Goal: Information Seeking & Learning: Check status

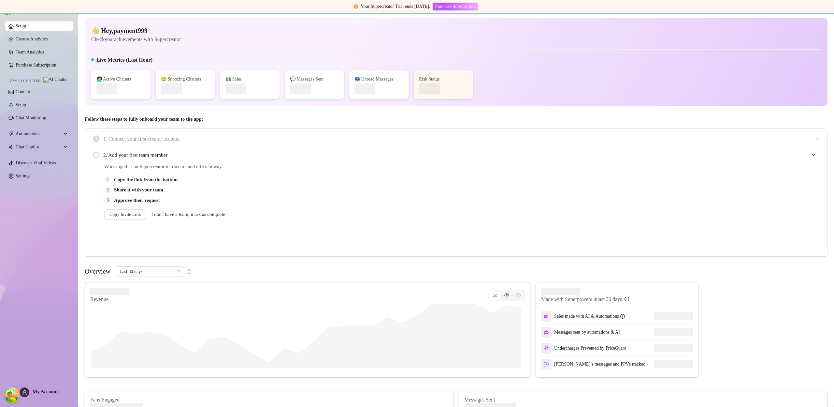
click at [49, 391] on span "My Account" at bounding box center [45, 391] width 25 height 5
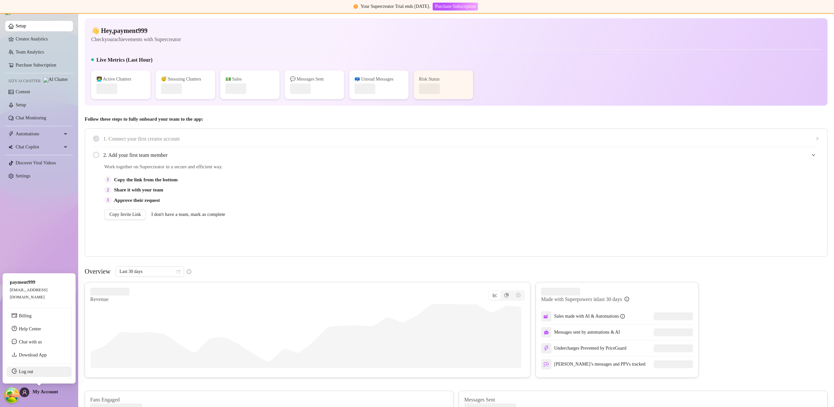
click at [33, 373] on link "Log out" at bounding box center [26, 371] width 14 height 5
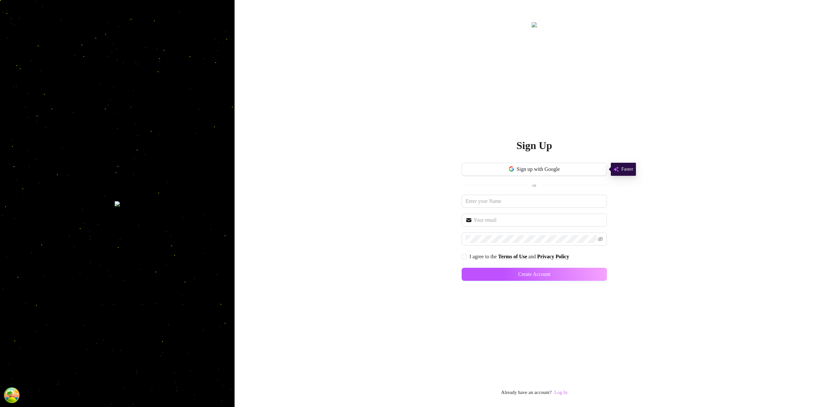
click at [564, 392] on link "Log In" at bounding box center [560, 391] width 13 height 5
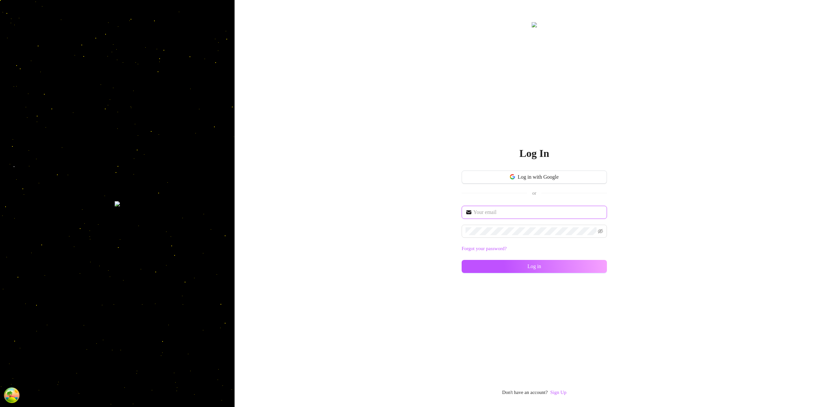
click at [506, 212] on input "text" at bounding box center [539, 212] width 130 height 8
type input "im@supercreator.app"
click at [579, 265] on button "Log in" at bounding box center [534, 266] width 145 height 13
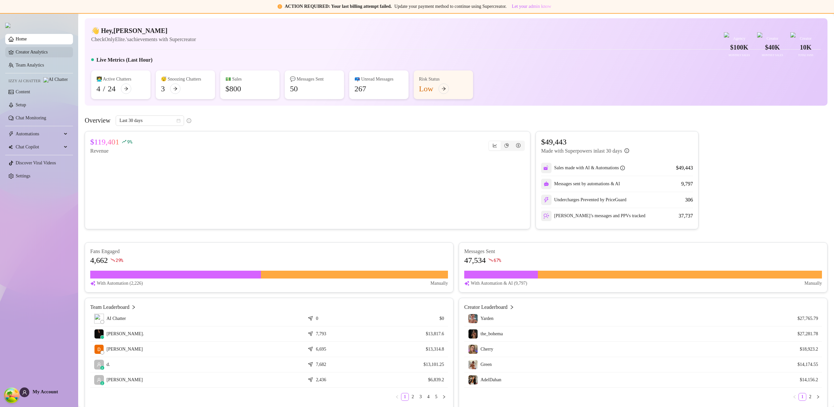
click at [53, 56] on link "Creator Analytics" at bounding box center [42, 52] width 52 height 10
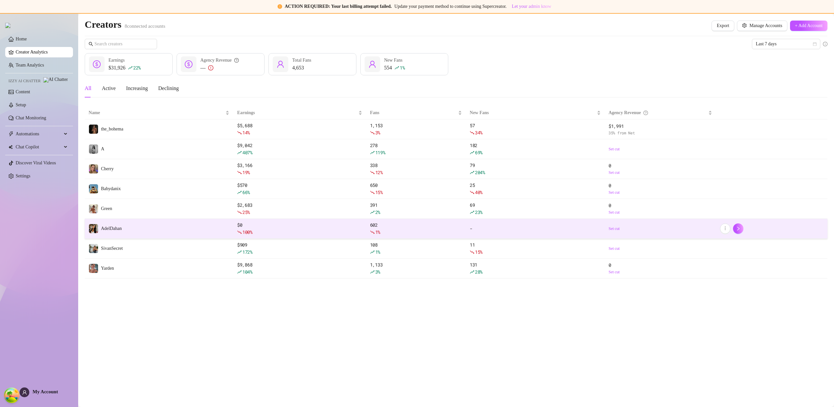
click at [150, 223] on td "AdelDahan" at bounding box center [159, 229] width 149 height 20
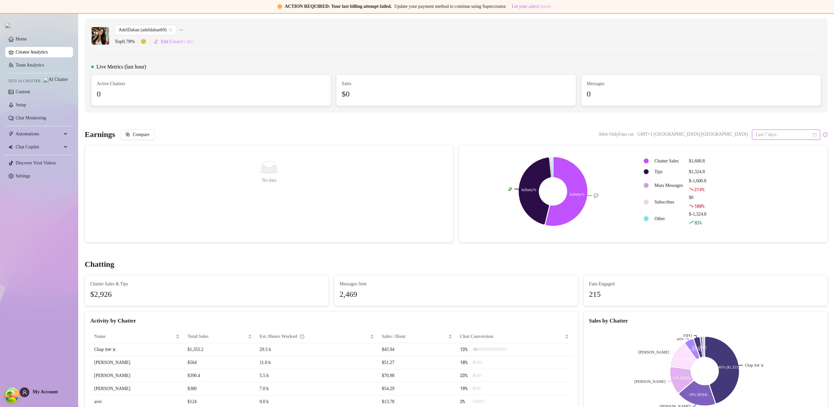
click at [812, 136] on div "Last 7 days" at bounding box center [786, 134] width 68 height 10
click at [781, 189] on div "Custom date" at bounding box center [782, 189] width 58 height 7
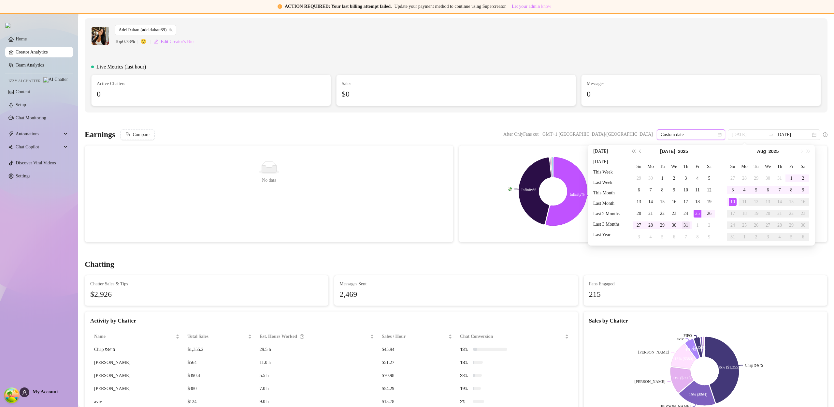
type input "[DATE]"
click at [684, 226] on div "31" at bounding box center [686, 225] width 8 height 8
click at [687, 226] on div "31" at bounding box center [686, 225] width 8 height 8
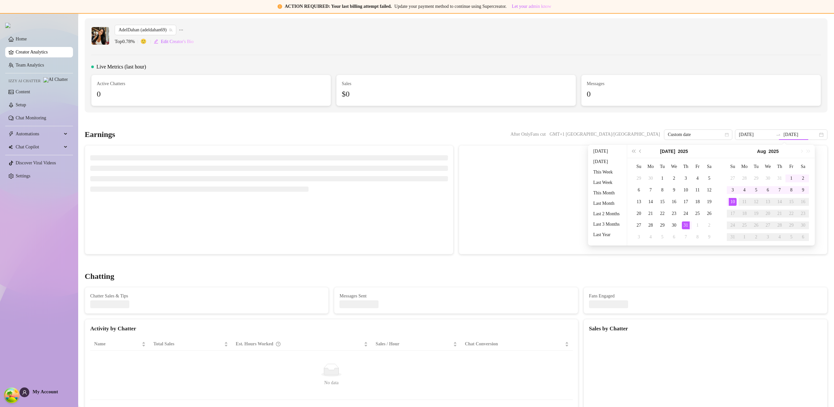
type input "[DATE]"
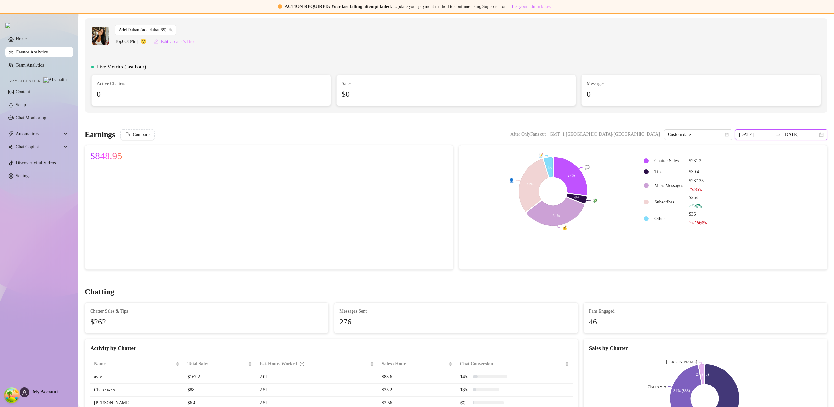
click at [784, 135] on input "[DATE]" at bounding box center [801, 134] width 34 height 7
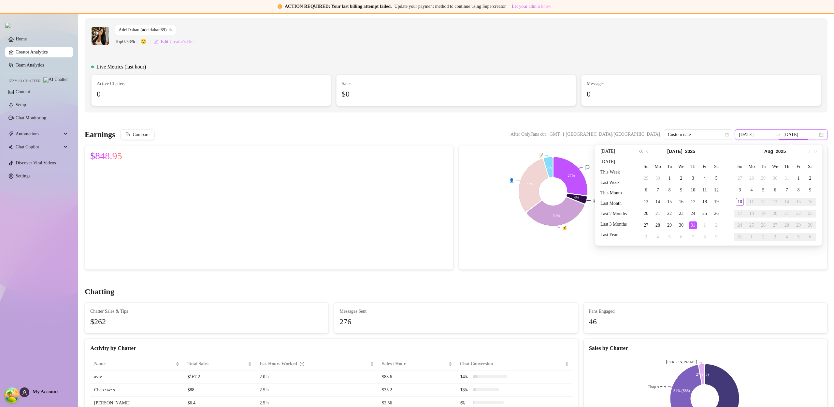
click at [780, 135] on icon "swap-right" at bounding box center [779, 134] width 4 height 1
type input "[DATE]"
click at [799, 178] on div "1" at bounding box center [799, 178] width 8 height 8
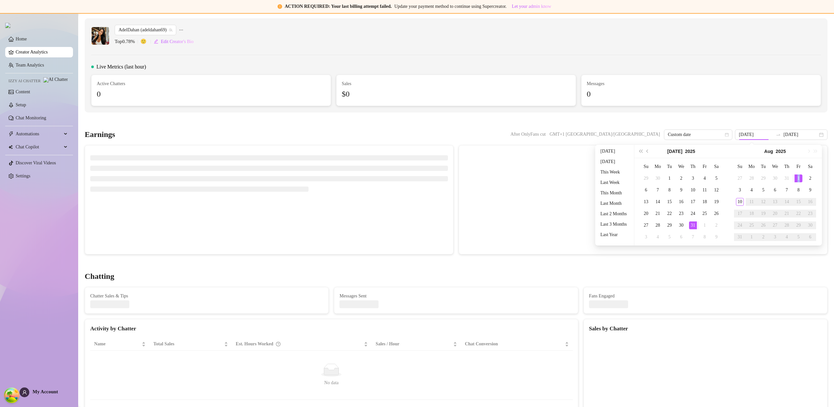
type input "[DATE]"
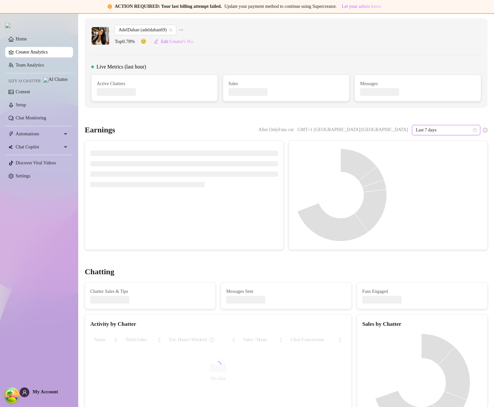
click at [473, 129] on icon "calendar" at bounding box center [475, 130] width 4 height 4
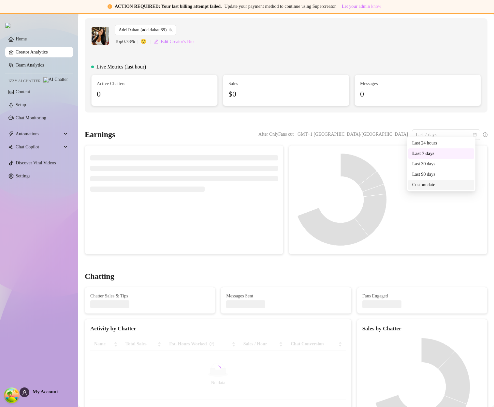
click at [440, 189] on div "Custom date" at bounding box center [441, 185] width 66 height 10
click at [440, 188] on div at bounding box center [435, 200] width 94 height 98
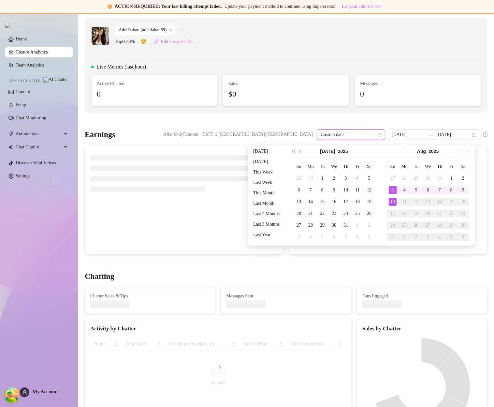
type input "[DATE]"
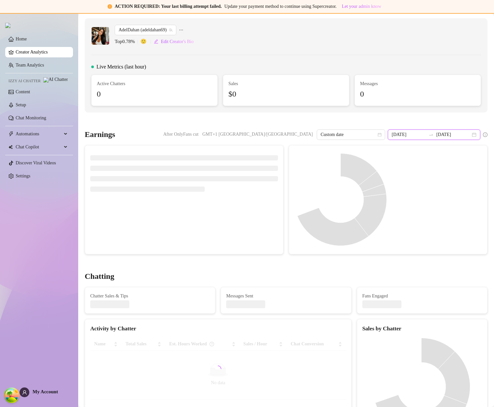
click at [441, 136] on input "[DATE]" at bounding box center [453, 134] width 34 height 7
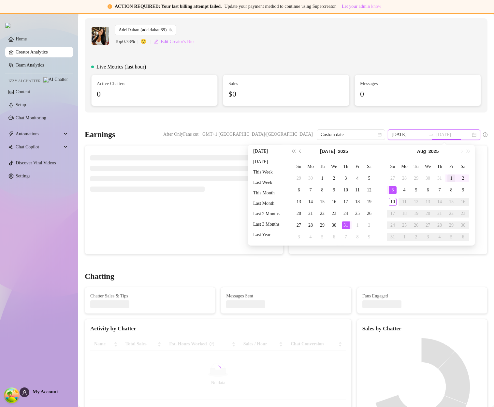
type input "[DATE]"
click at [451, 180] on div "1" at bounding box center [451, 178] width 8 height 8
type input "[DATE]"
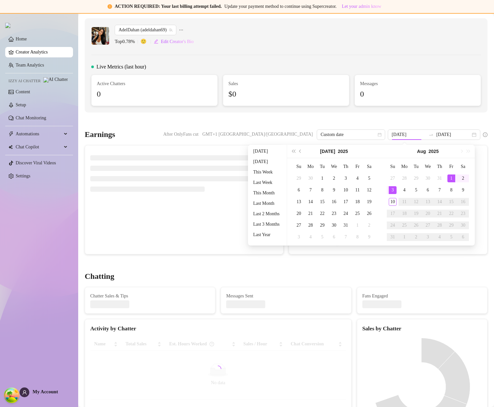
type input "[DATE]"
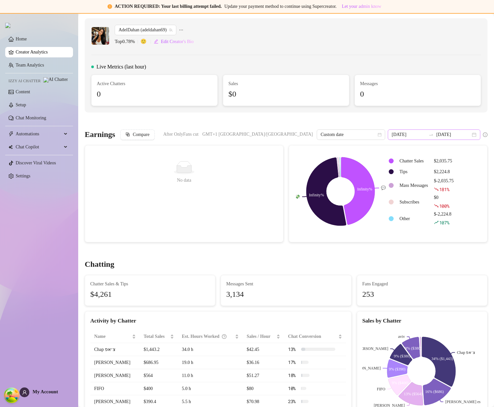
click at [432, 134] on icon "swap-right" at bounding box center [431, 134] width 5 height 5
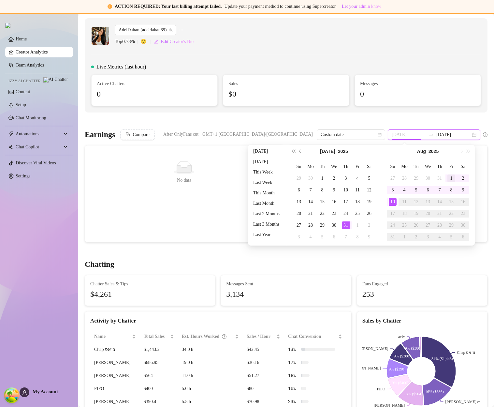
type input "[DATE]"
click at [449, 177] on div "1" at bounding box center [451, 178] width 8 height 8
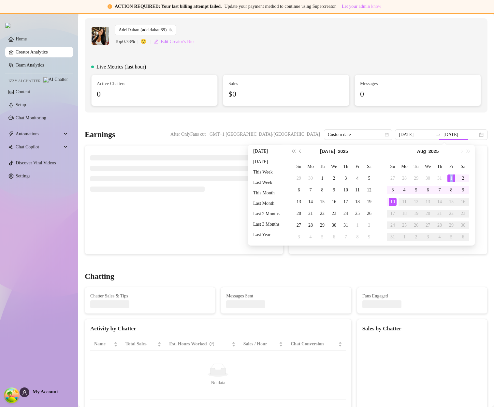
type input "[DATE]"
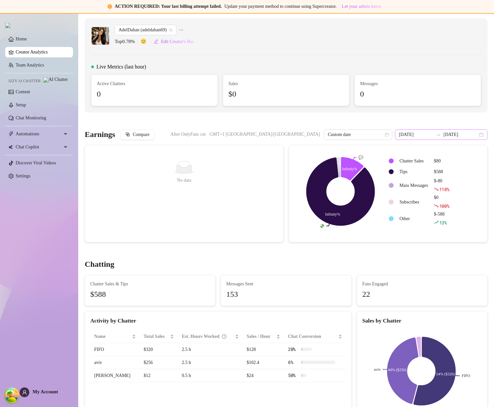
click at [439, 135] on icon "swap-right" at bounding box center [438, 134] width 5 height 5
click at [437, 135] on icon "swap-right" at bounding box center [438, 134] width 4 height 1
click at [444, 118] on div at bounding box center [286, 121] width 403 height 7
click at [439, 136] on icon "swap-right" at bounding box center [438, 134] width 5 height 5
click at [438, 135] on icon "swap-right" at bounding box center [438, 134] width 5 height 5
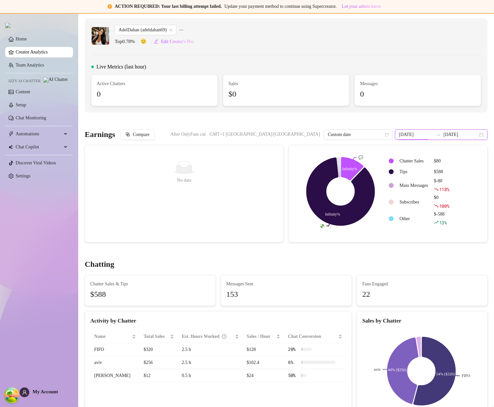
click at [439, 135] on icon "swap-right" at bounding box center [438, 134] width 4 height 1
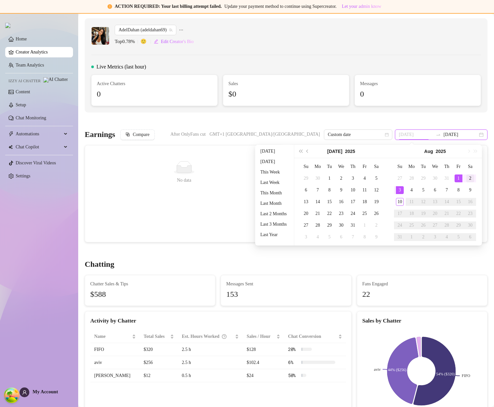
type input "[DATE]"
click at [468, 179] on div "2" at bounding box center [470, 178] width 8 height 8
click at [470, 179] on div "2" at bounding box center [470, 178] width 8 height 8
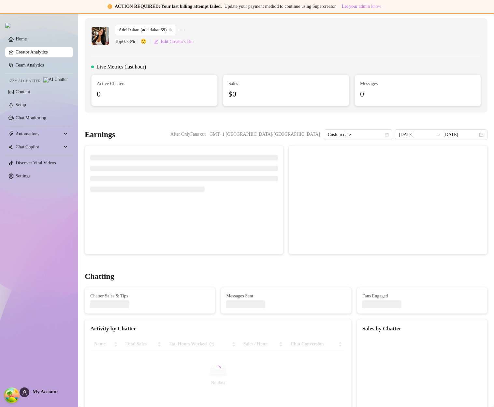
type input "[DATE]"
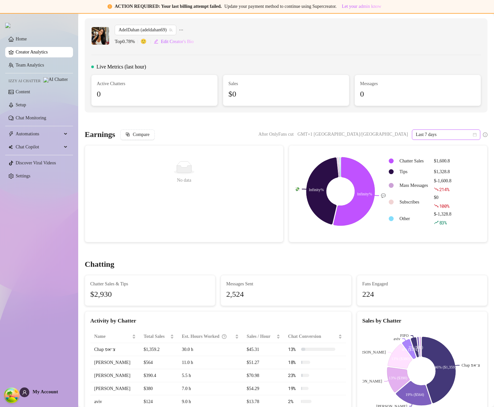
click at [473, 133] on icon "calendar" at bounding box center [475, 135] width 4 height 4
click at [442, 188] on div "Custom date" at bounding box center [441, 189] width 58 height 7
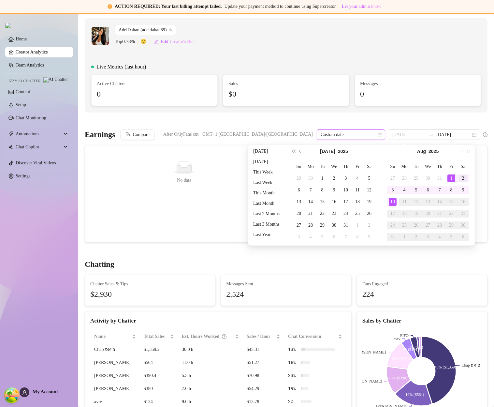
type input "[DATE]"
click at [461, 177] on div "2" at bounding box center [463, 178] width 8 height 8
click at [463, 178] on div "2" at bounding box center [463, 178] width 8 height 8
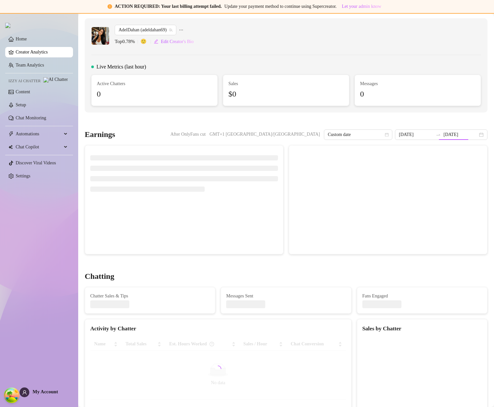
type input "[DATE]"
